Goal: Task Accomplishment & Management: Use online tool/utility

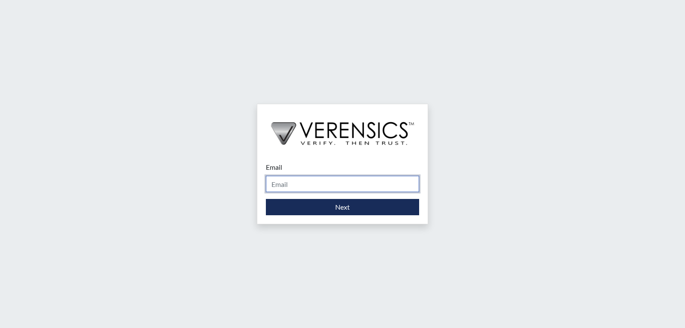
click at [326, 188] on input "Email" at bounding box center [342, 184] width 153 height 16
type input "[EMAIL_ADDRESS][DOMAIN_NAME]"
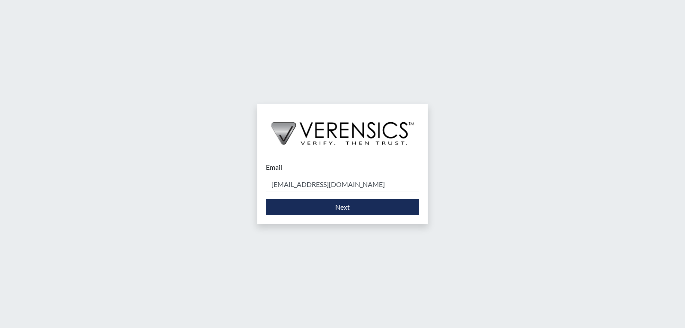
click at [347, 216] on div "Email [EMAIL_ADDRESS][DOMAIN_NAME] Please provide your email address. Next" at bounding box center [342, 188] width 170 height 70
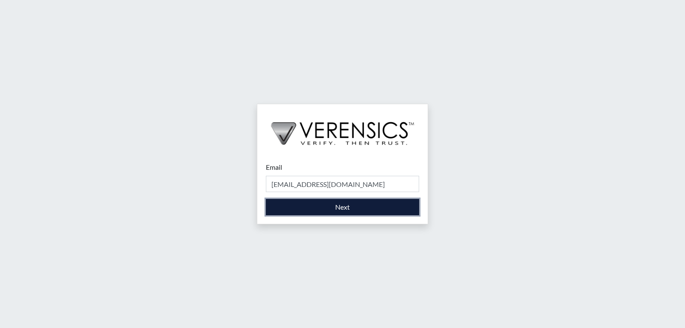
click at [347, 212] on button "Next" at bounding box center [342, 207] width 153 height 16
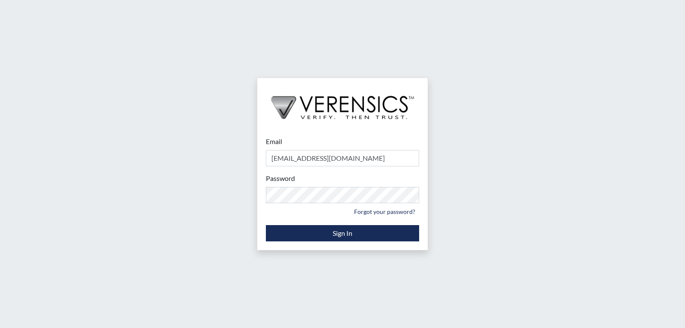
click at [521, 137] on div "Email Itna.scarver1@gdc.ga.gov Please provide your email address. Password Plea…" at bounding box center [342, 164] width 685 height 328
click at [377, 229] on button "Sign In" at bounding box center [342, 233] width 153 height 16
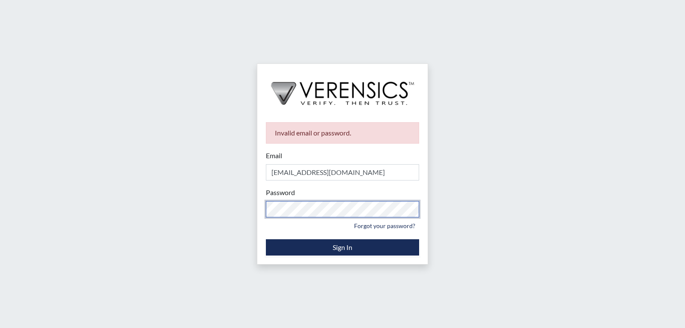
click at [155, 209] on div "Invalid email or password. Email Itna.scarver1@gdc.ga.gov Please provide your e…" at bounding box center [342, 164] width 685 height 328
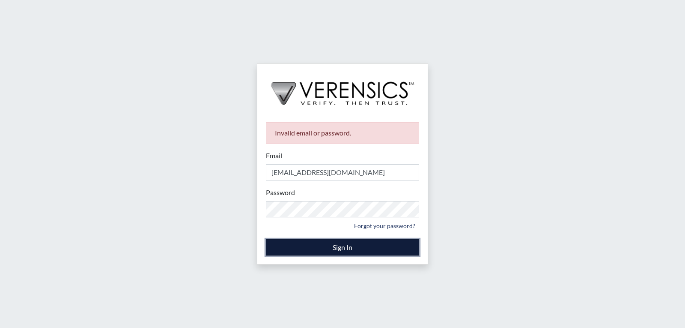
click at [382, 245] on button "Sign In" at bounding box center [342, 247] width 153 height 16
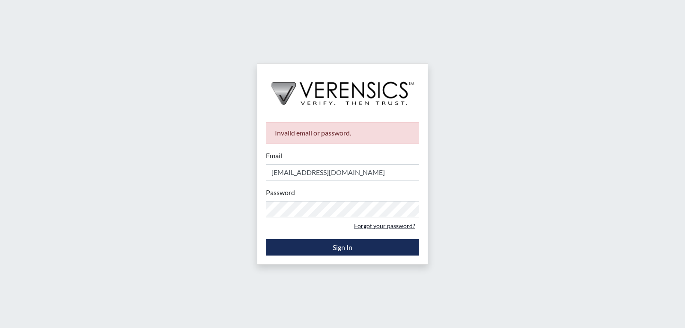
click at [389, 228] on link "Forgot your password?" at bounding box center [384, 225] width 69 height 13
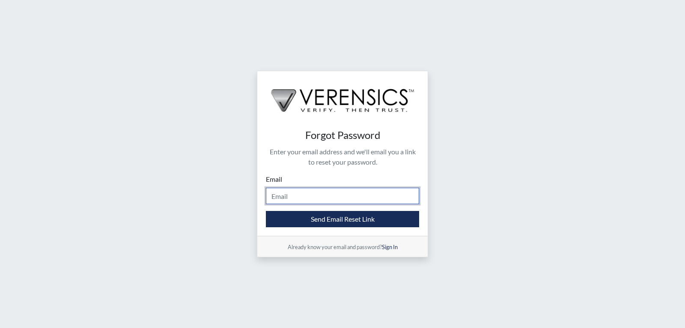
click at [341, 197] on input "Email" at bounding box center [342, 196] width 153 height 16
type input "Itna.scarver1@gdc.ga.gov"
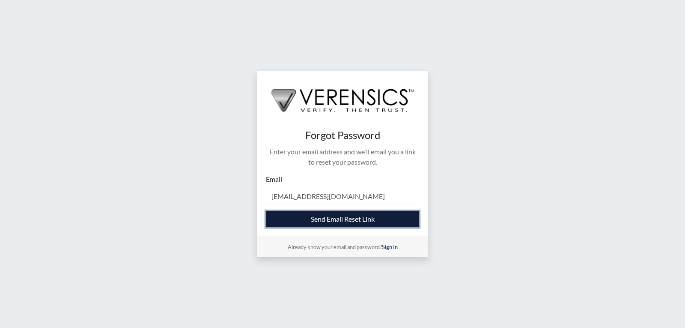
click at [321, 217] on button "Send Email Reset Link" at bounding box center [342, 219] width 153 height 16
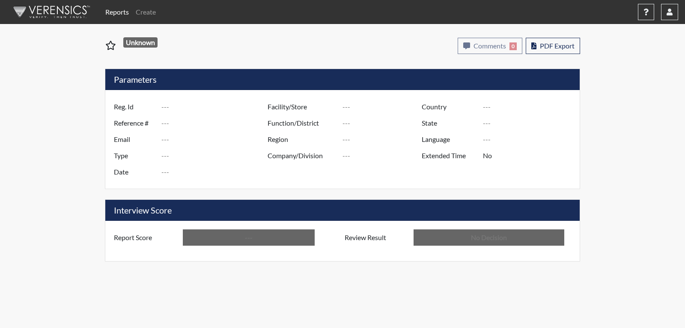
type input "ANR8487"
type input "51059"
type input "---"
type input "Corrections Pre-Employment"
type input "[DATE]"
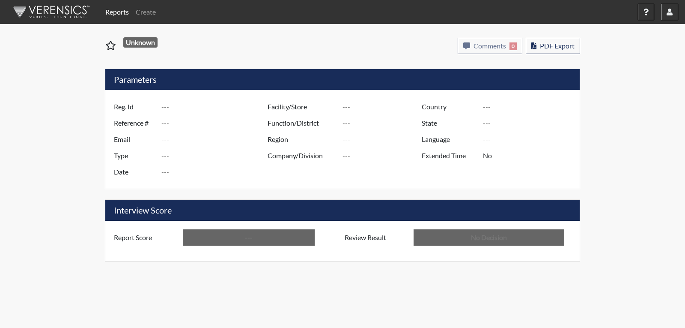
type input "[PERSON_NAME]"
type input "[GEOGRAPHIC_DATA]"
type input "[US_STATE]"
type input "English"
type input "Above Conditions"
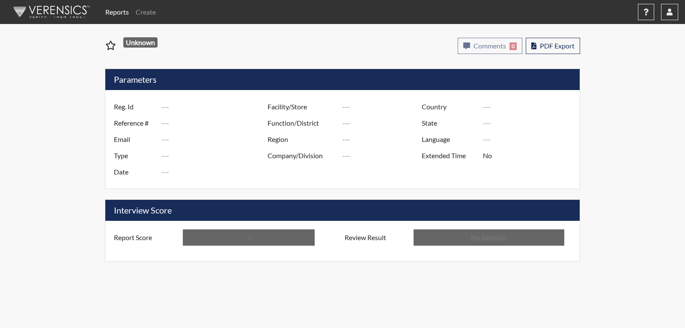
type input "In Review"
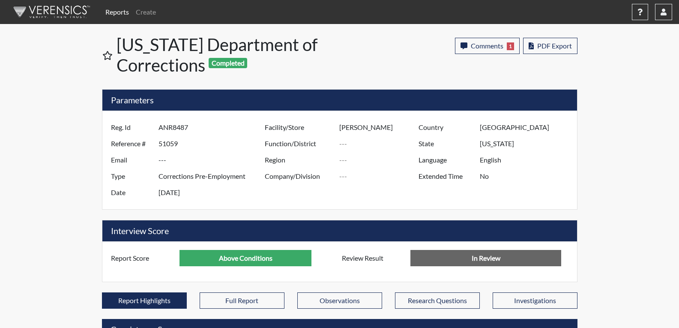
scroll to position [142, 356]
click at [569, 45] on span "PDF Export" at bounding box center [554, 46] width 35 height 8
